Goal: Information Seeking & Learning: Learn about a topic

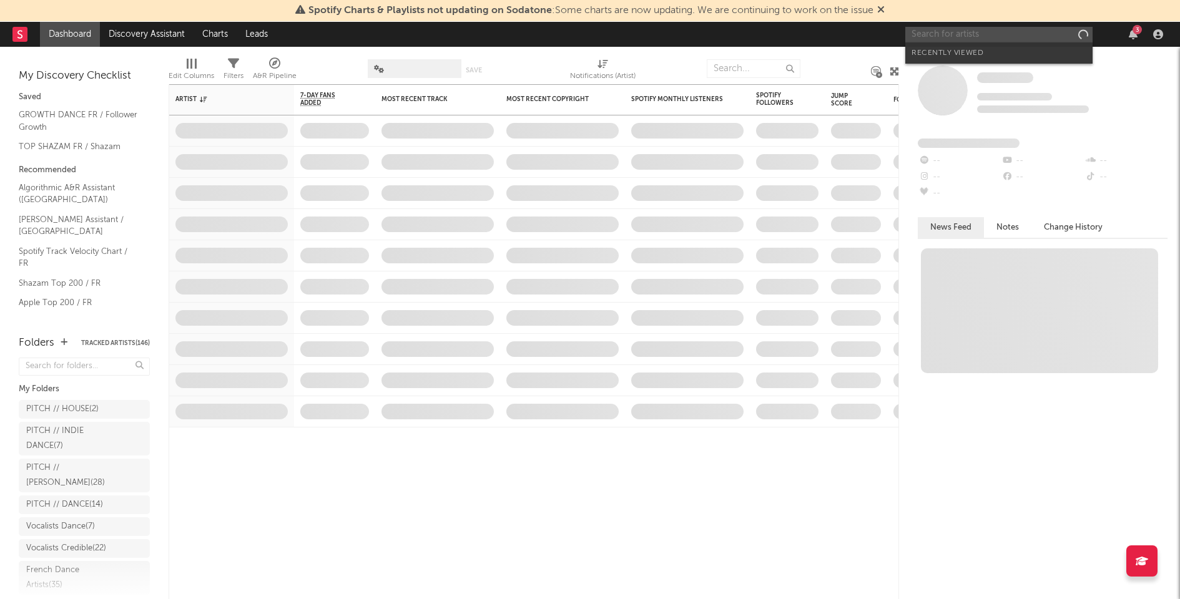
click at [980, 34] on input "text" at bounding box center [998, 35] width 187 height 16
paste input "[PERSON_NAME]"
type input "[PERSON_NAME]"
click at [1016, 52] on div "[PERSON_NAME]" at bounding box center [1017, 59] width 137 height 15
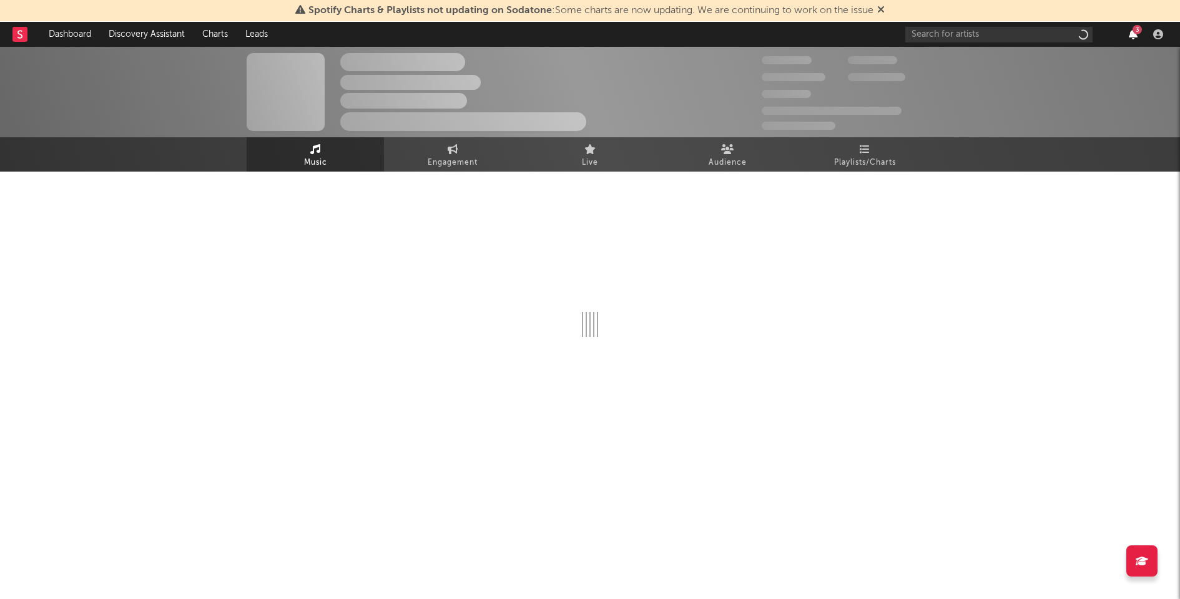
click at [1131, 34] on div "3" at bounding box center [1036, 34] width 262 height 25
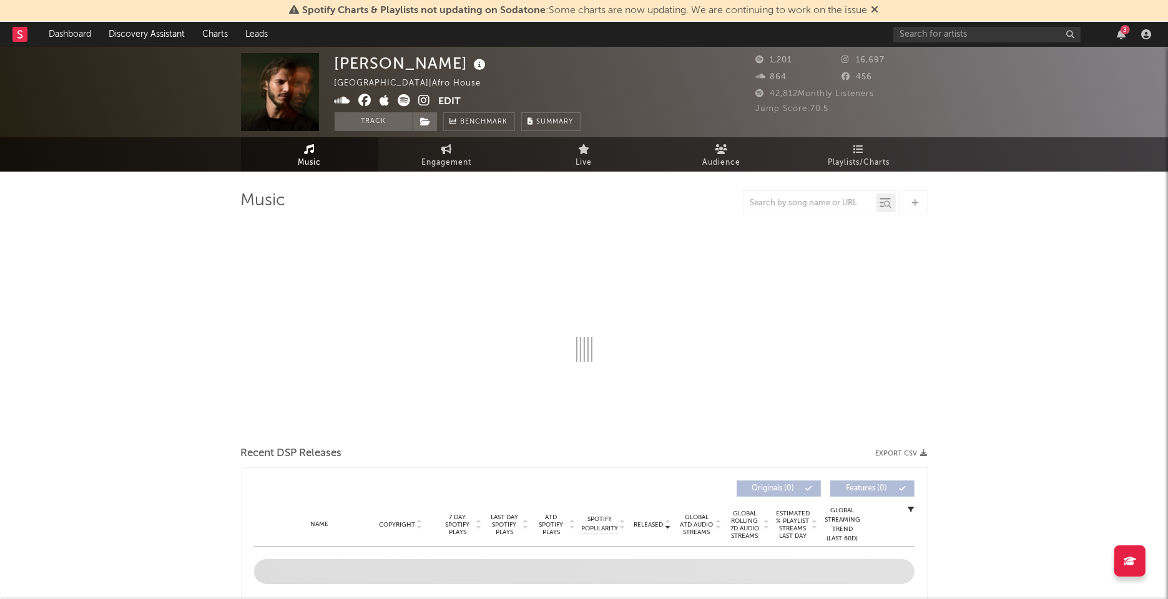
click at [1124, 32] on div "3" at bounding box center [1124, 29] width 9 height 9
select select "1w"
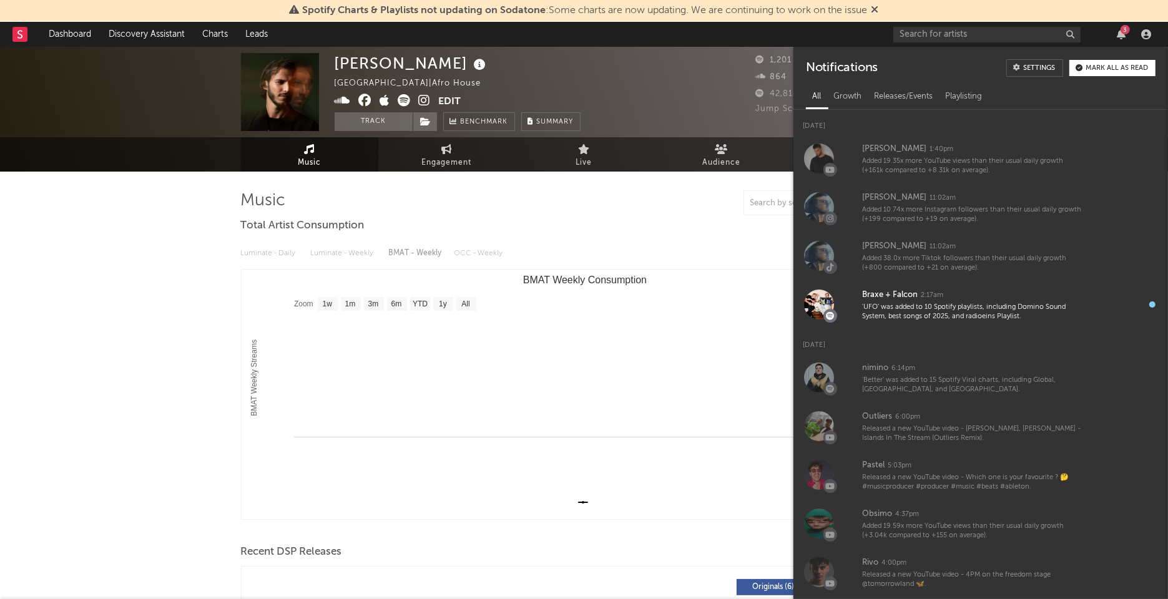
click at [1124, 32] on div "3" at bounding box center [1124, 29] width 9 height 9
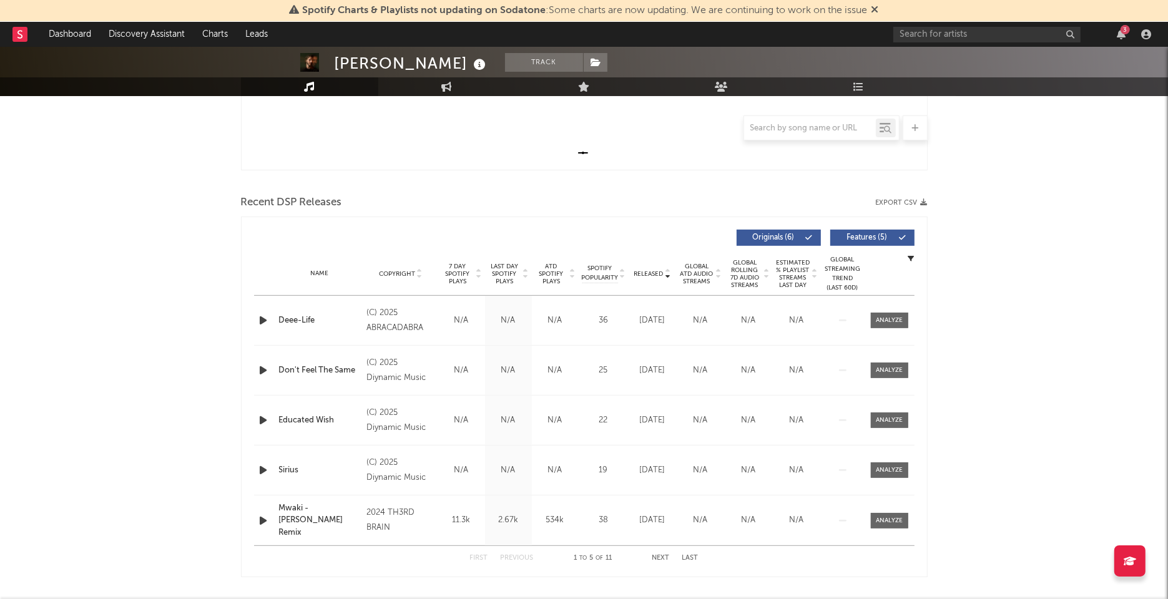
scroll to position [408, 0]
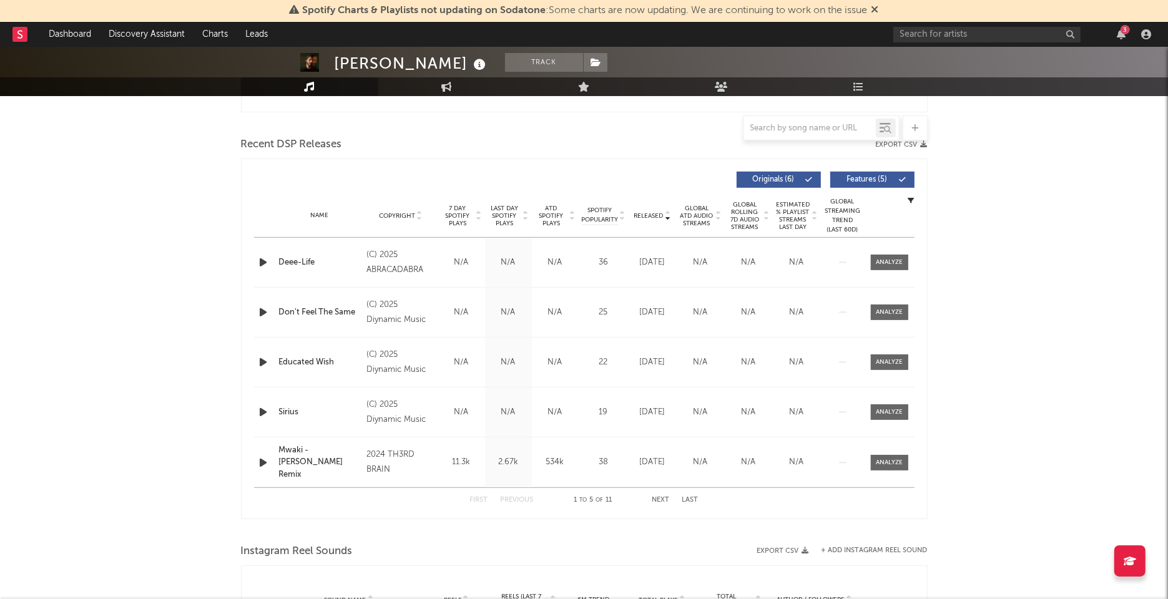
click at [260, 311] on icon "button" at bounding box center [263, 313] width 13 height 16
click at [848, 176] on span "Features ( 5 )" at bounding box center [866, 179] width 57 height 7
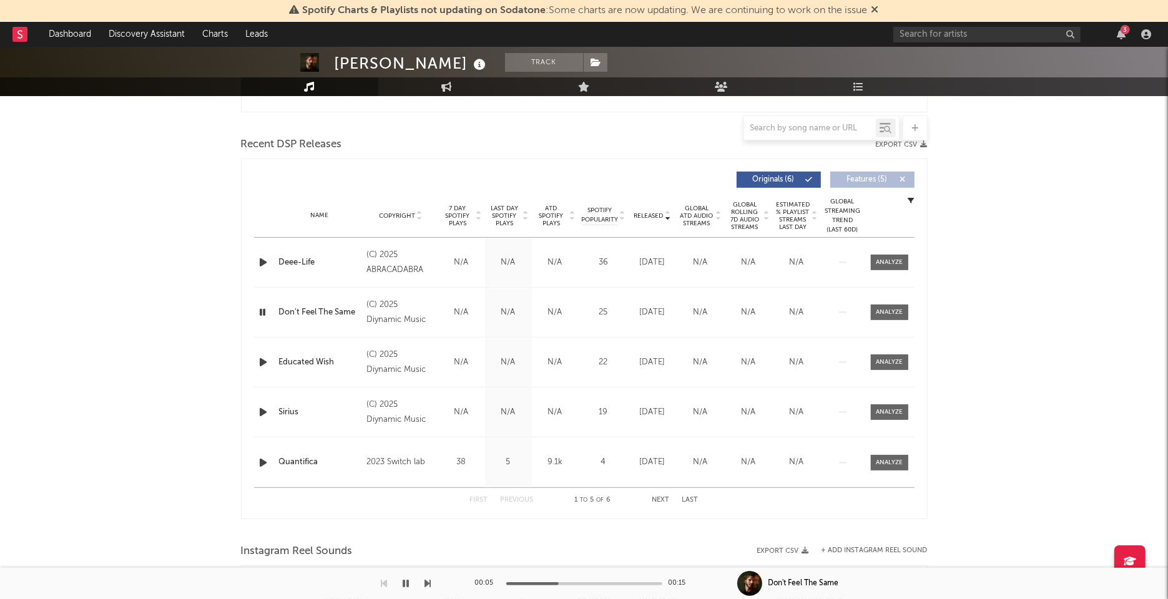
click at [262, 308] on icon "button" at bounding box center [263, 313] width 12 height 16
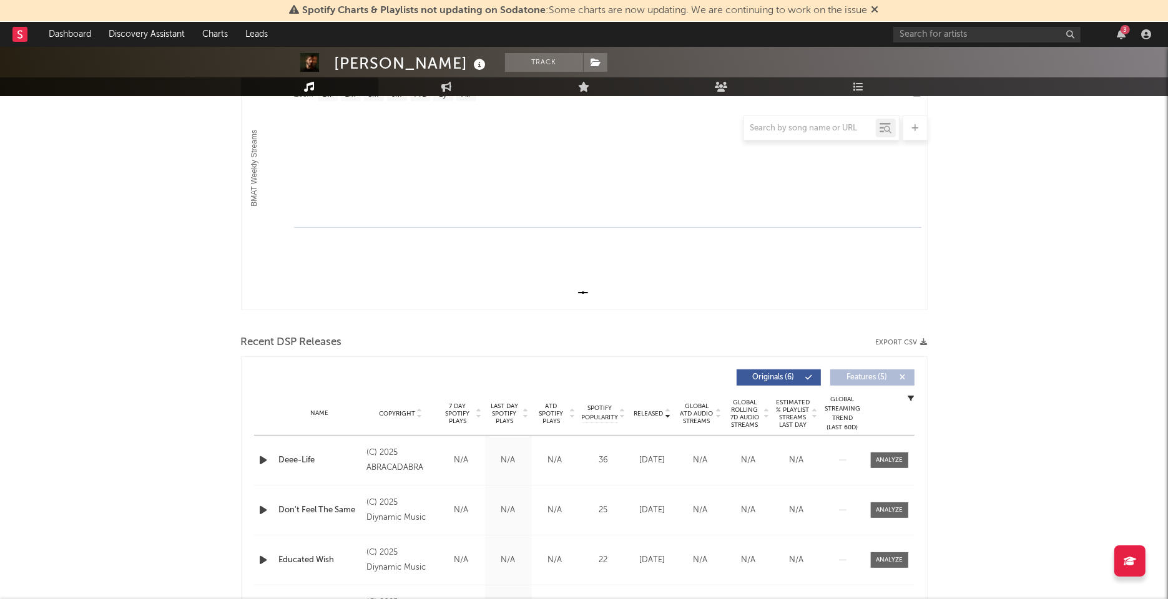
scroll to position [0, 0]
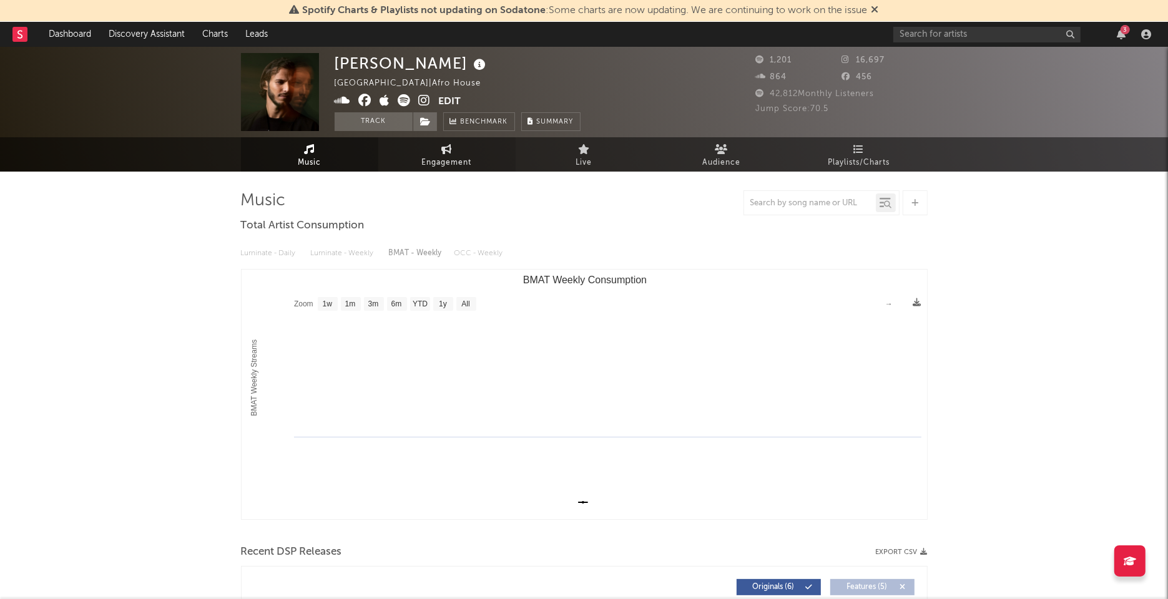
click at [461, 150] on link "Engagement" at bounding box center [446, 154] width 137 height 34
select select "1w"
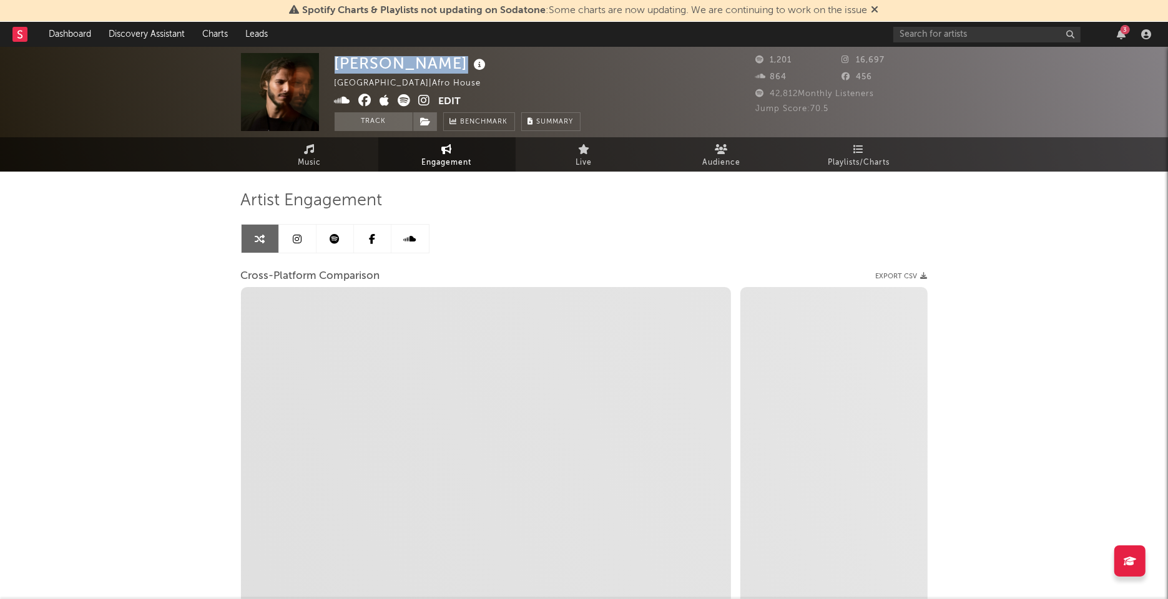
drag, startPoint x: 336, startPoint y: 62, endPoint x: 473, endPoint y: 62, distance: 136.1
click at [473, 62] on div "[PERSON_NAME]" at bounding box center [412, 63] width 155 height 21
select select "1m"
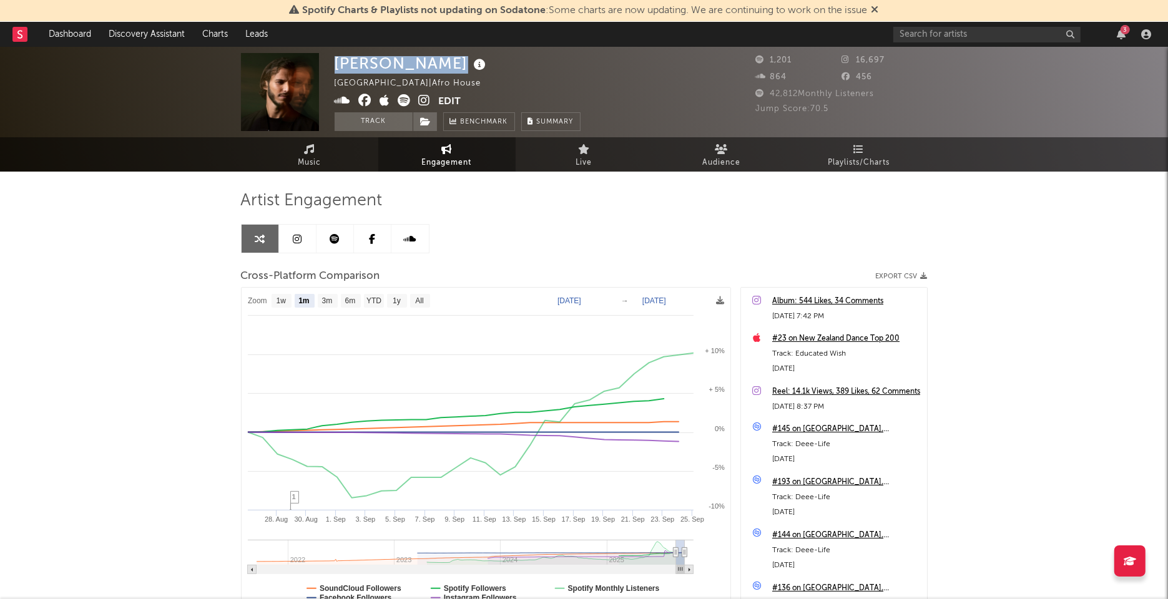
copy div "[PERSON_NAME]"
click at [692, 218] on div "Artist Engagement Cross-Platform Comparison Export CSV Zoom 1w 1m 3m 6m YTD 1y …" at bounding box center [584, 402] width 687 height 424
drag, startPoint x: 336, startPoint y: 57, endPoint x: 477, endPoint y: 57, distance: 141.1
click at [477, 57] on div "[PERSON_NAME]" at bounding box center [412, 63] width 155 height 21
copy div "[PERSON_NAME]"
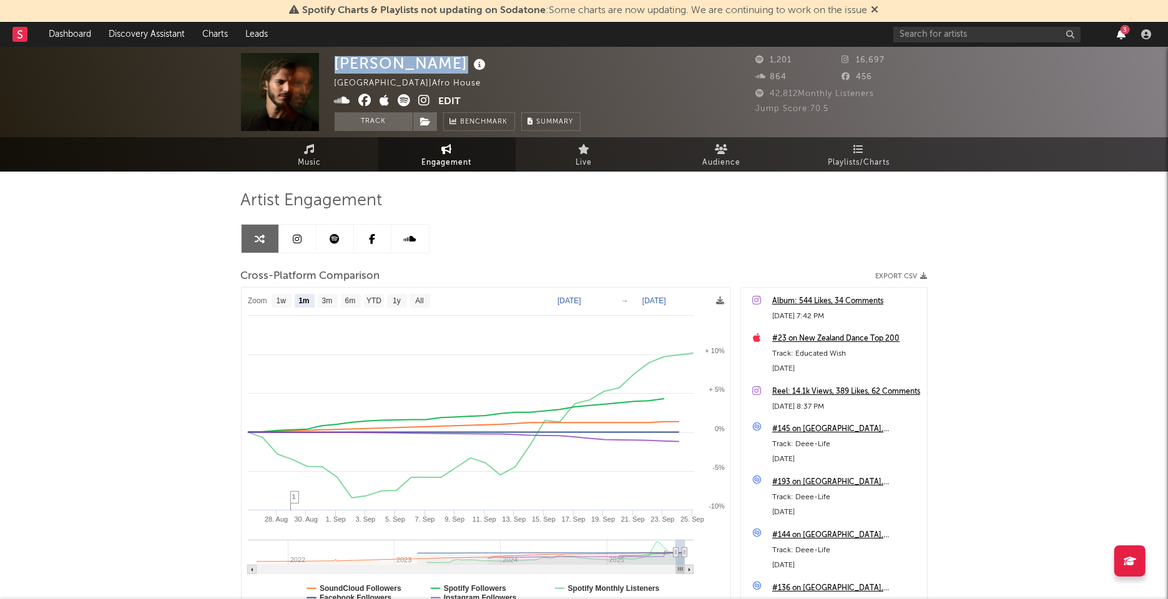
click at [1125, 35] on icon "button" at bounding box center [1121, 34] width 9 height 10
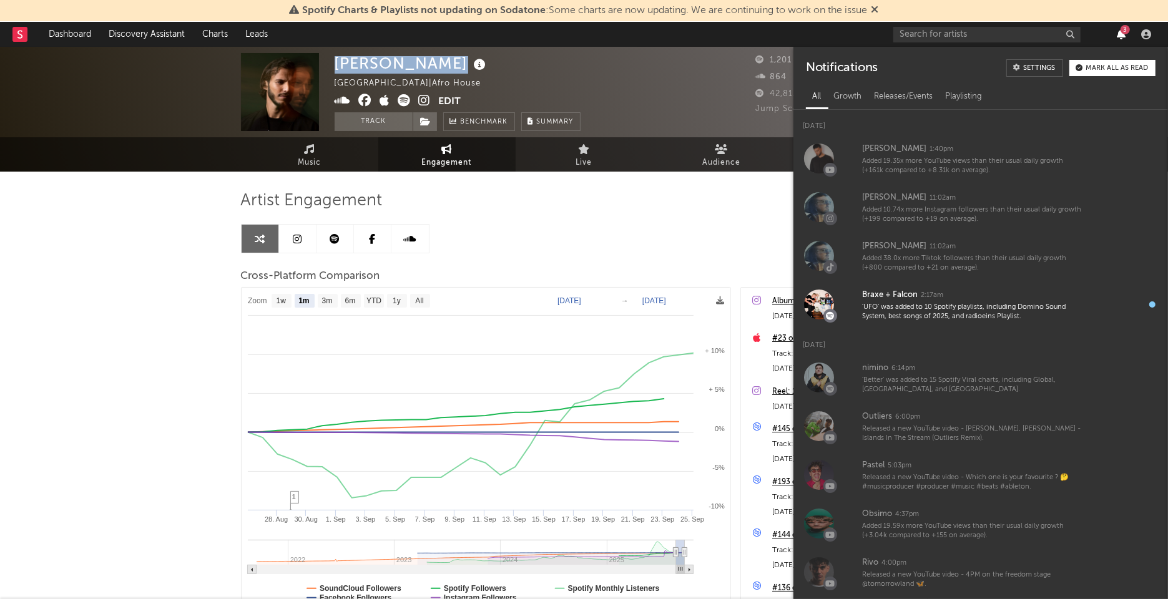
click at [1125, 35] on icon "button" at bounding box center [1121, 34] width 9 height 10
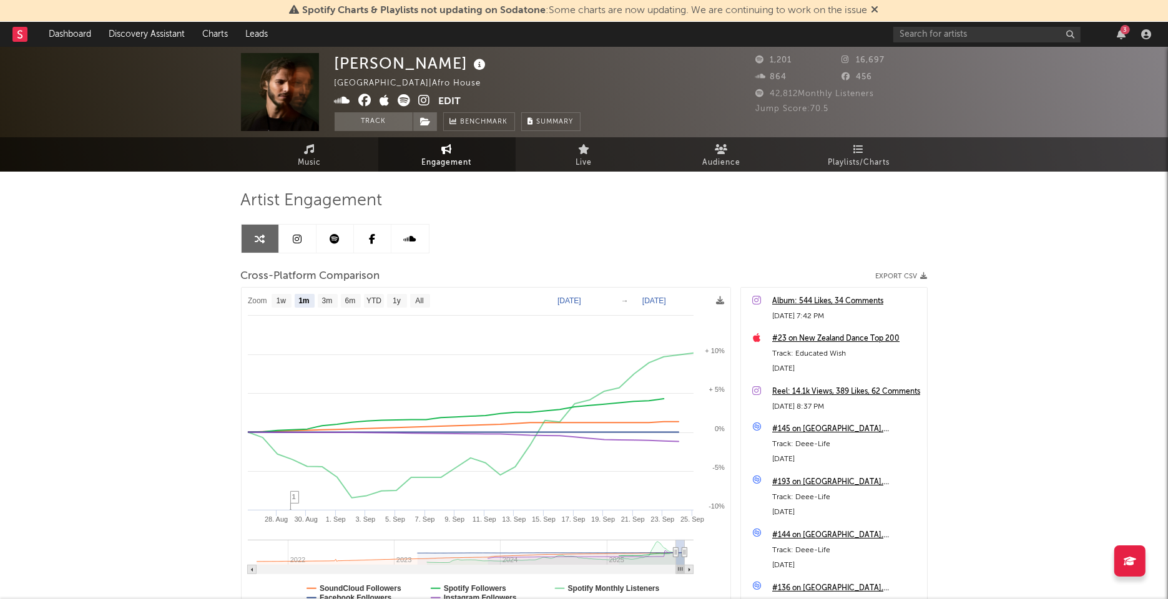
click at [699, 218] on div "Artist Engagement Cross-Platform Comparison Export CSV Zoom 1w 1m 3m 6m YTD 1y …" at bounding box center [584, 402] width 687 height 424
click at [1118, 36] on icon "button" at bounding box center [1121, 34] width 9 height 10
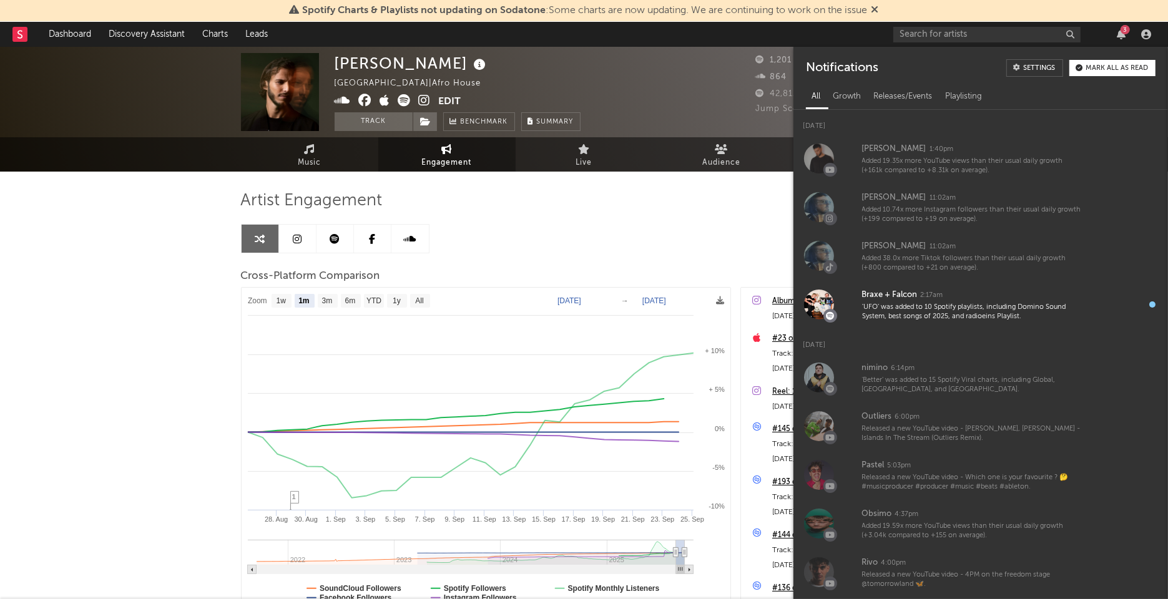
click at [1100, 73] on button "Mark all as read" at bounding box center [1112, 68] width 86 height 16
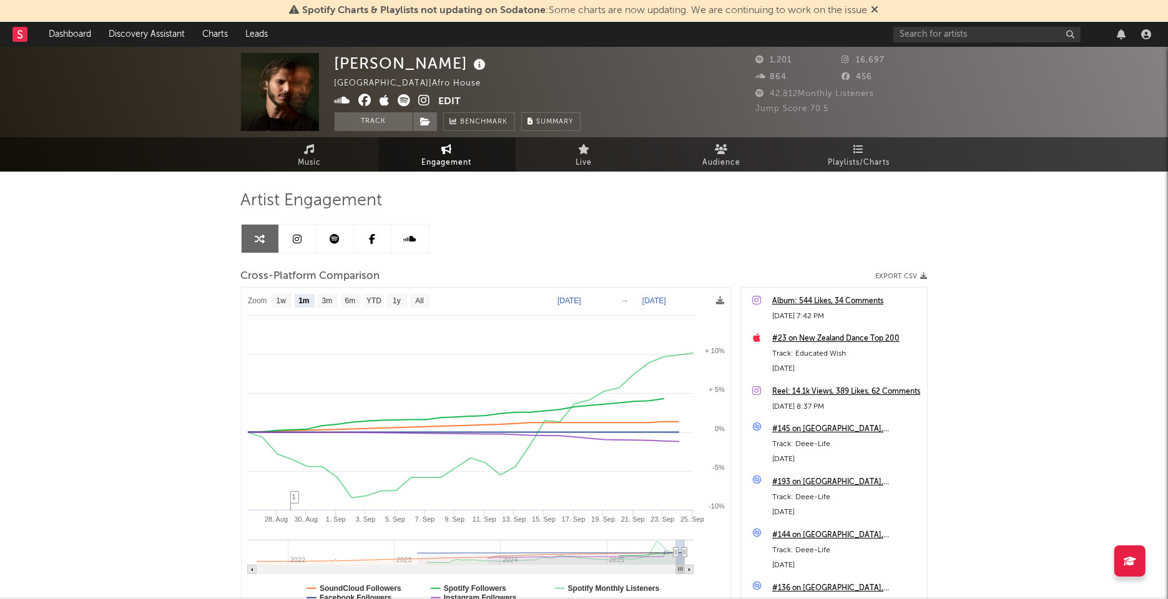
click at [192, 329] on div "[PERSON_NAME] France | Afro House Edit Track Benchmark Summary 1,201 16,697 864…" at bounding box center [584, 374] width 1168 height 655
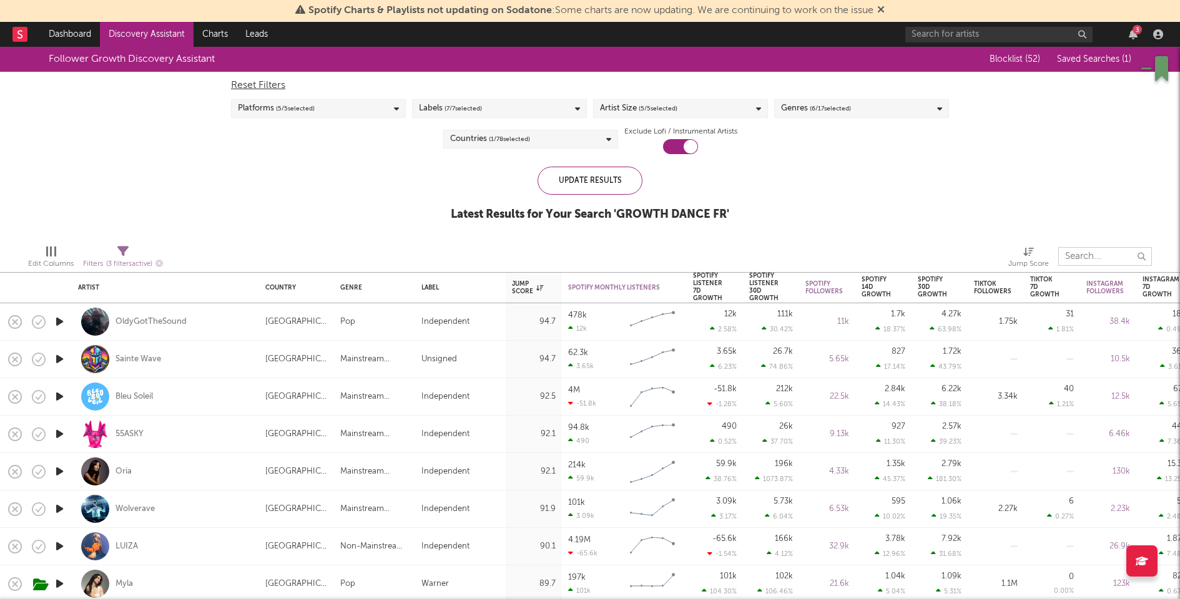
click at [1096, 252] on input "text" at bounding box center [1105, 256] width 94 height 19
paste input "[PERSON_NAME]"
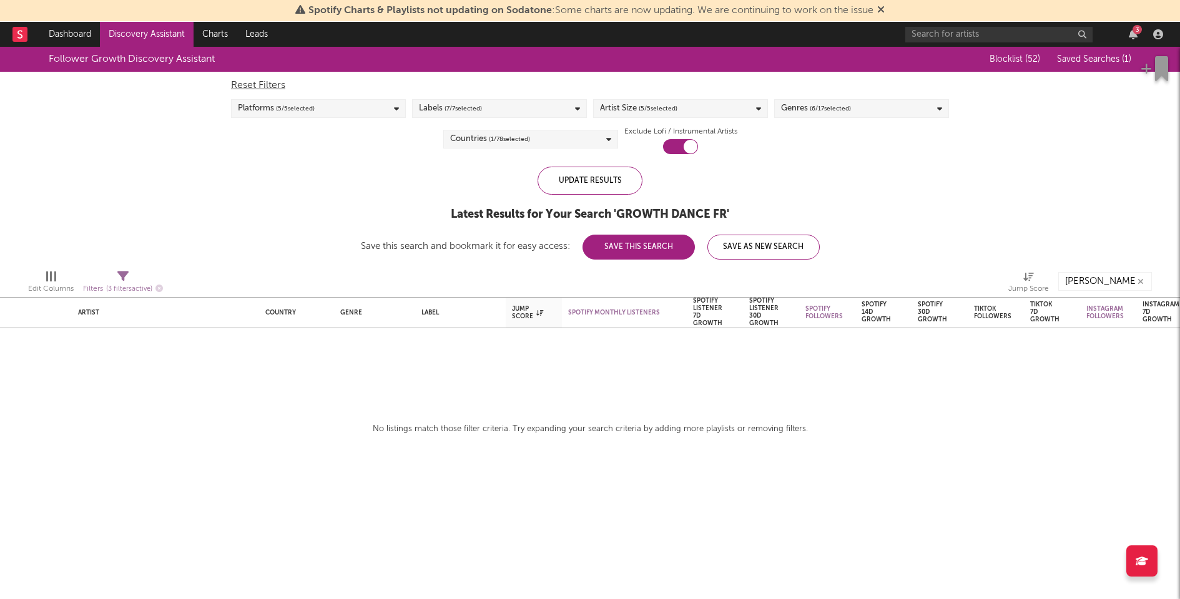
click at [509, 135] on span "( 1 / 78 selected)" at bounding box center [509, 139] width 41 height 15
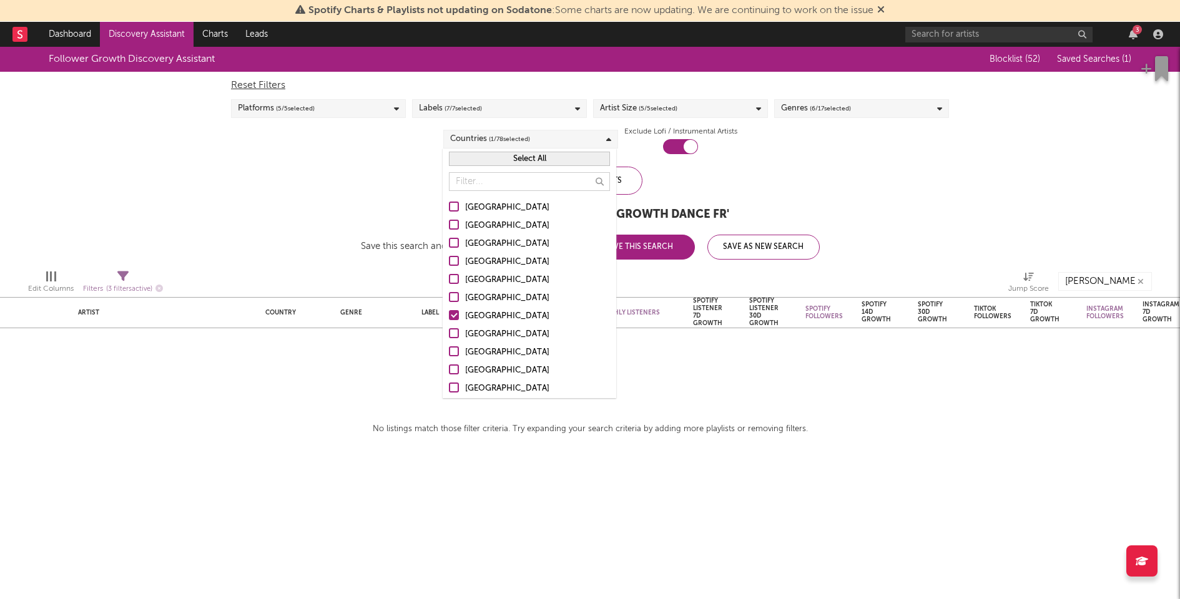
click at [527, 155] on button "Select All" at bounding box center [529, 159] width 161 height 14
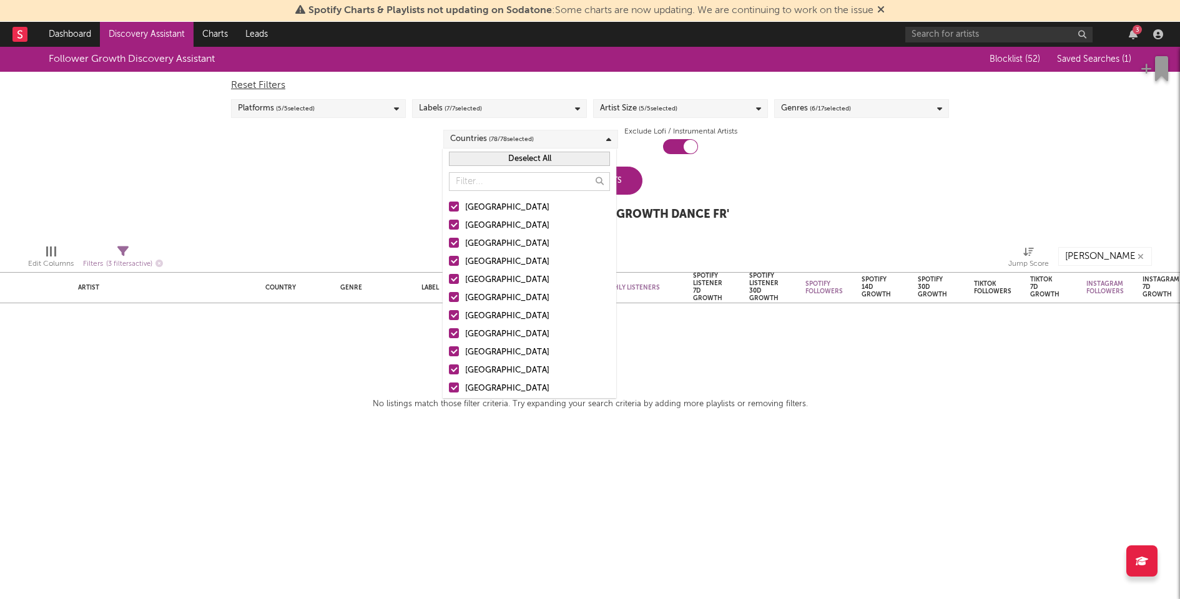
click at [833, 179] on div "Follower Growth Discovery Assistant Blocklist ( 52 ) Saved Searches ( 1 ) Reset…" at bounding box center [590, 141] width 1180 height 188
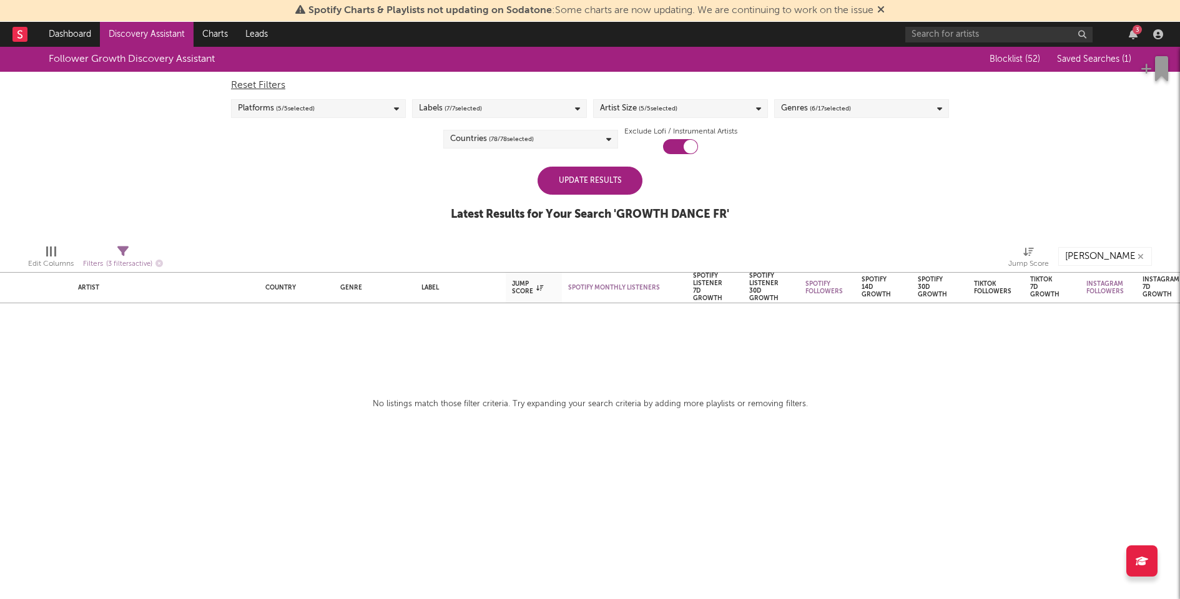
click at [594, 188] on div "Update Results" at bounding box center [589, 181] width 105 height 28
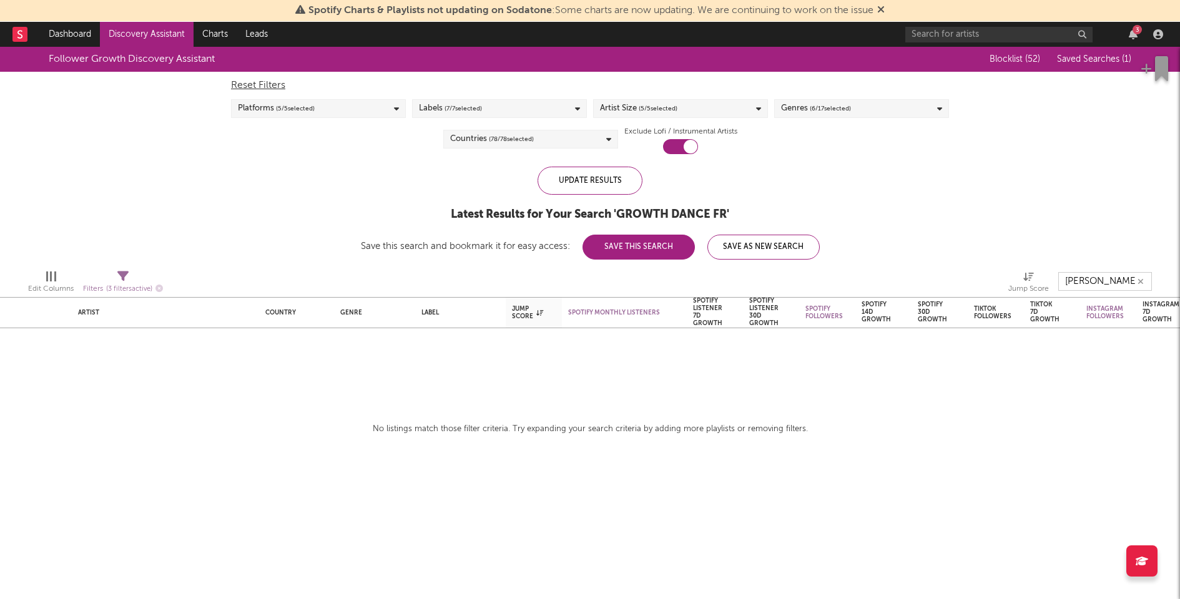
click at [1088, 282] on input "[PERSON_NAME]" at bounding box center [1105, 281] width 94 height 19
type input "Robin Tordjman"
